Goal: Check status: Check status

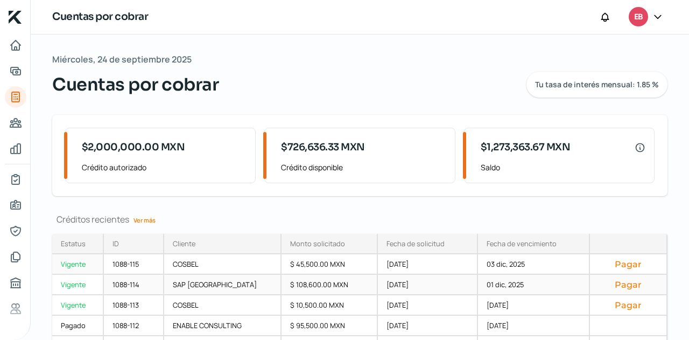
scroll to position [59, 0]
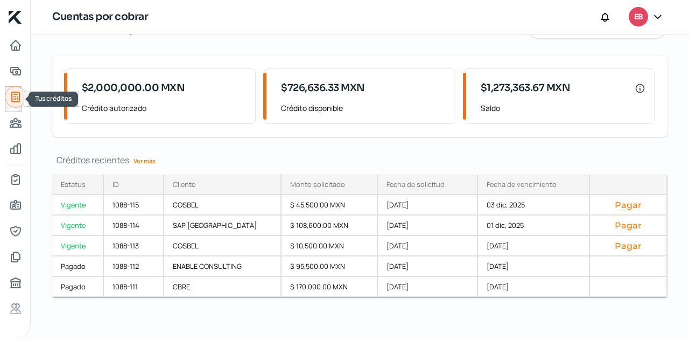
click at [17, 97] on icon "Tus créditos" at bounding box center [15, 96] width 13 height 13
click at [149, 162] on link "Ver más" at bounding box center [144, 160] width 31 height 17
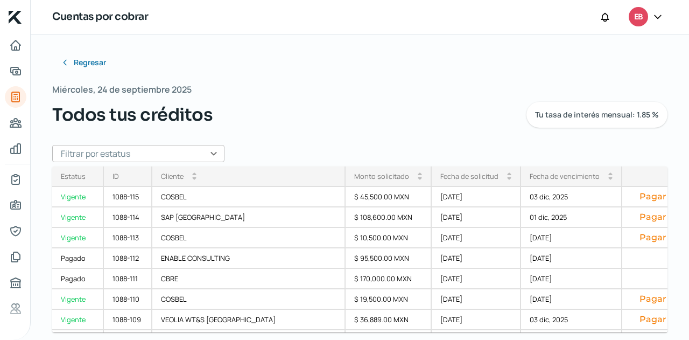
click at [208, 156] on input "text" at bounding box center [138, 153] width 172 height 17
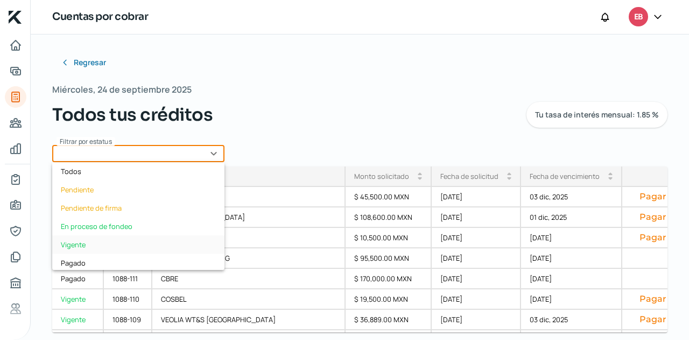
click at [96, 246] on div "Vigente" at bounding box center [138, 244] width 172 height 18
type input "Vigente"
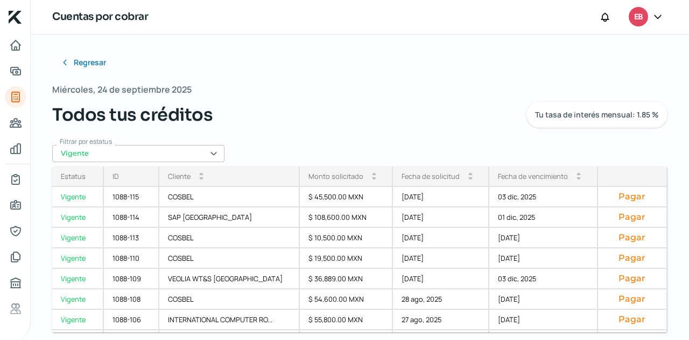
click at [524, 177] on div "Fecha de vencimiento" at bounding box center [533, 176] width 70 height 10
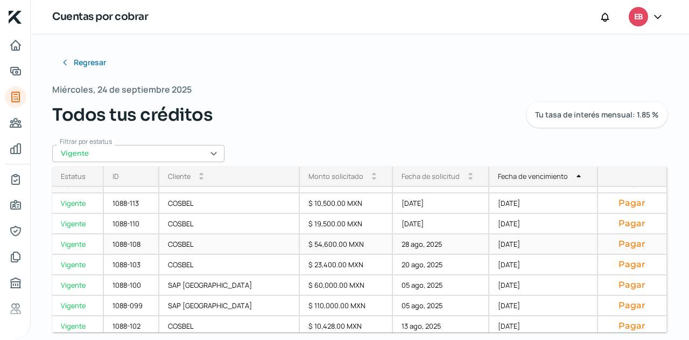
scroll to position [161, 0]
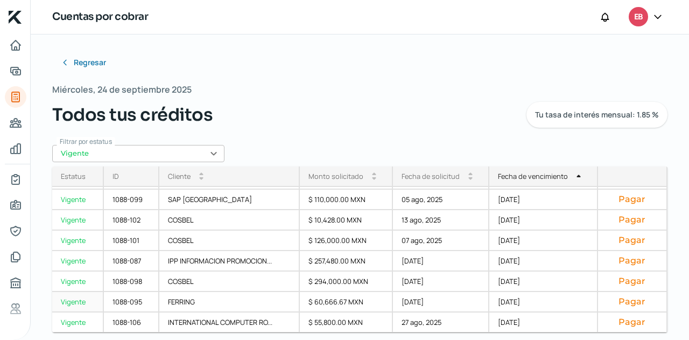
click at [230, 300] on div "FERRING" at bounding box center [229, 302] width 140 height 20
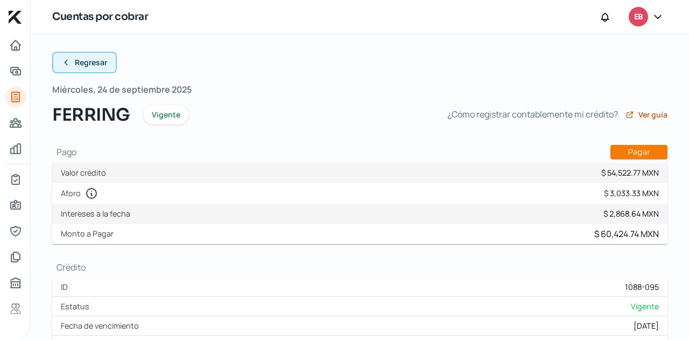
click at [76, 63] on span "Regresar" at bounding box center [91, 63] width 32 height 8
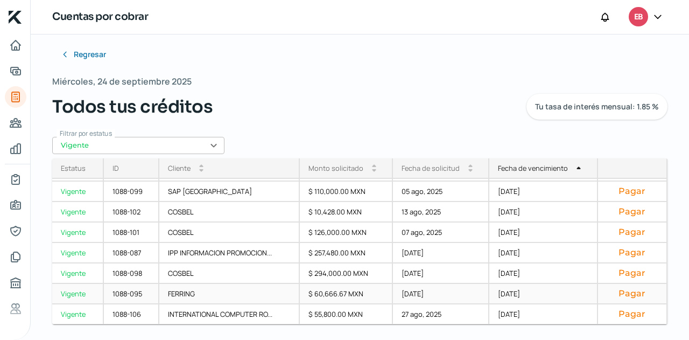
scroll to position [10, 0]
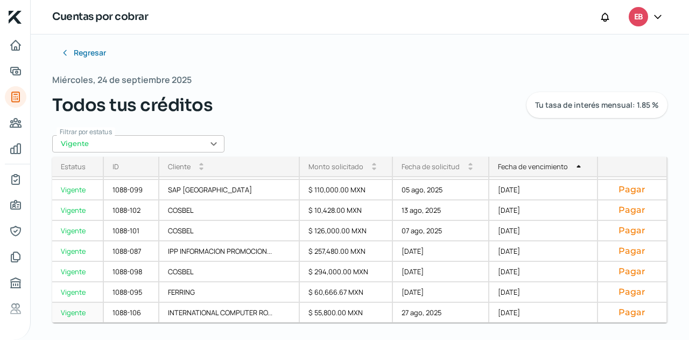
click at [407, 313] on div "27 ago, 2025" at bounding box center [441, 313] width 96 height 20
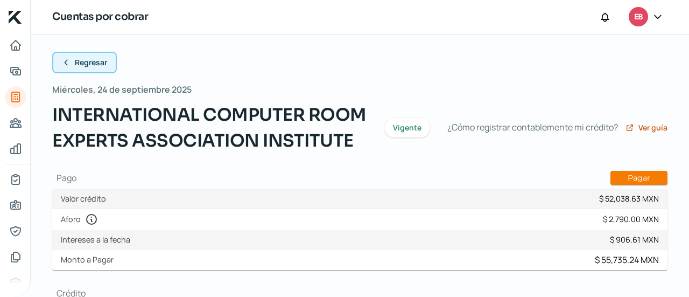
click at [76, 65] on span "Regresar" at bounding box center [91, 63] width 32 height 8
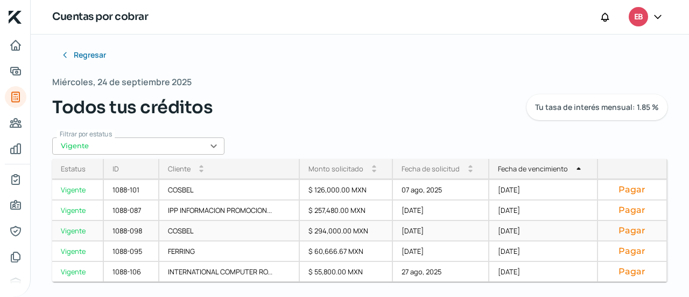
scroll to position [10, 0]
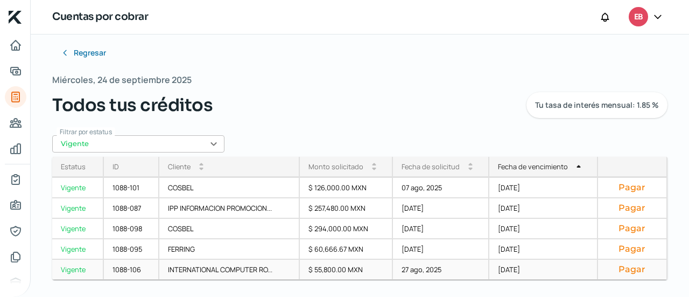
click at [332, 265] on div "$ 55,800.00 MXN" at bounding box center [346, 270] width 93 height 20
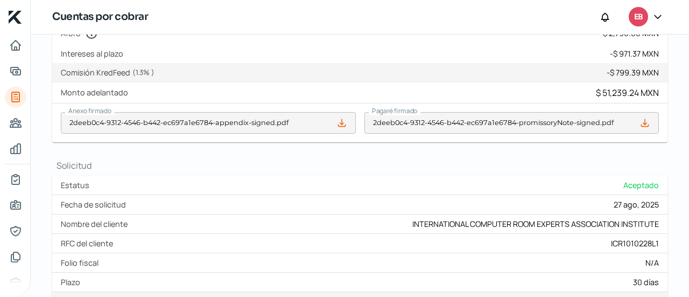
scroll to position [519, 0]
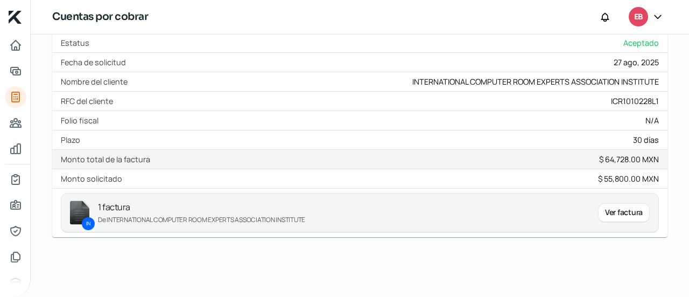
click at [630, 212] on div "Ver factura" at bounding box center [624, 212] width 52 height 19
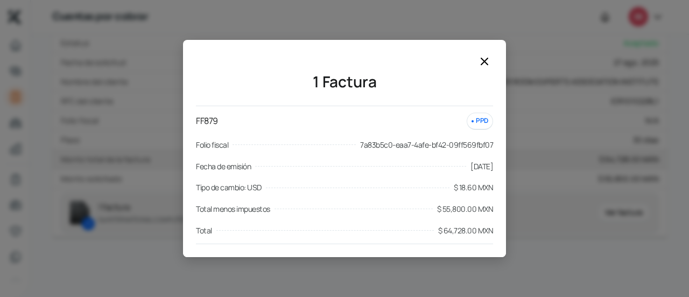
click at [488, 65] on icon at bounding box center [484, 61] width 6 height 6
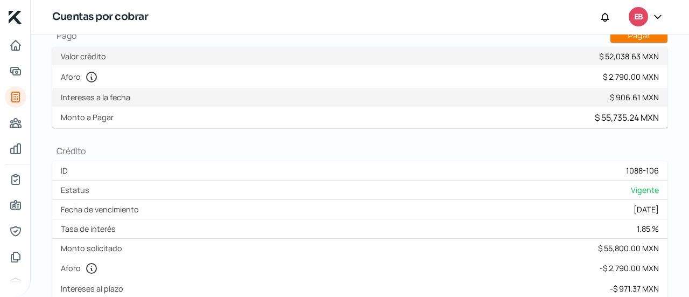
scroll to position [88, 0]
